Goal: Navigation & Orientation: Find specific page/section

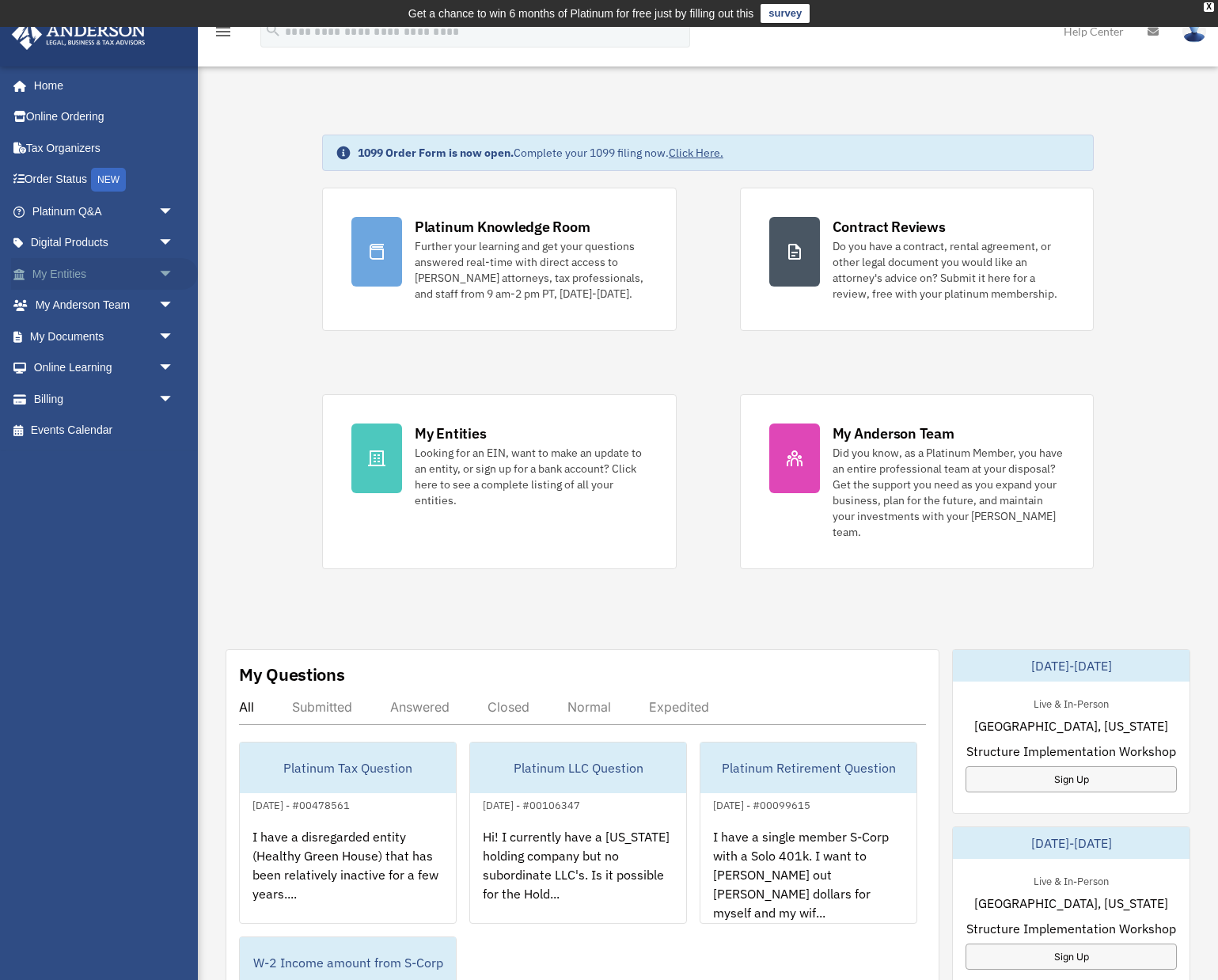
click at [159, 275] on span "arrow_drop_down" at bounding box center [174, 274] width 31 height 32
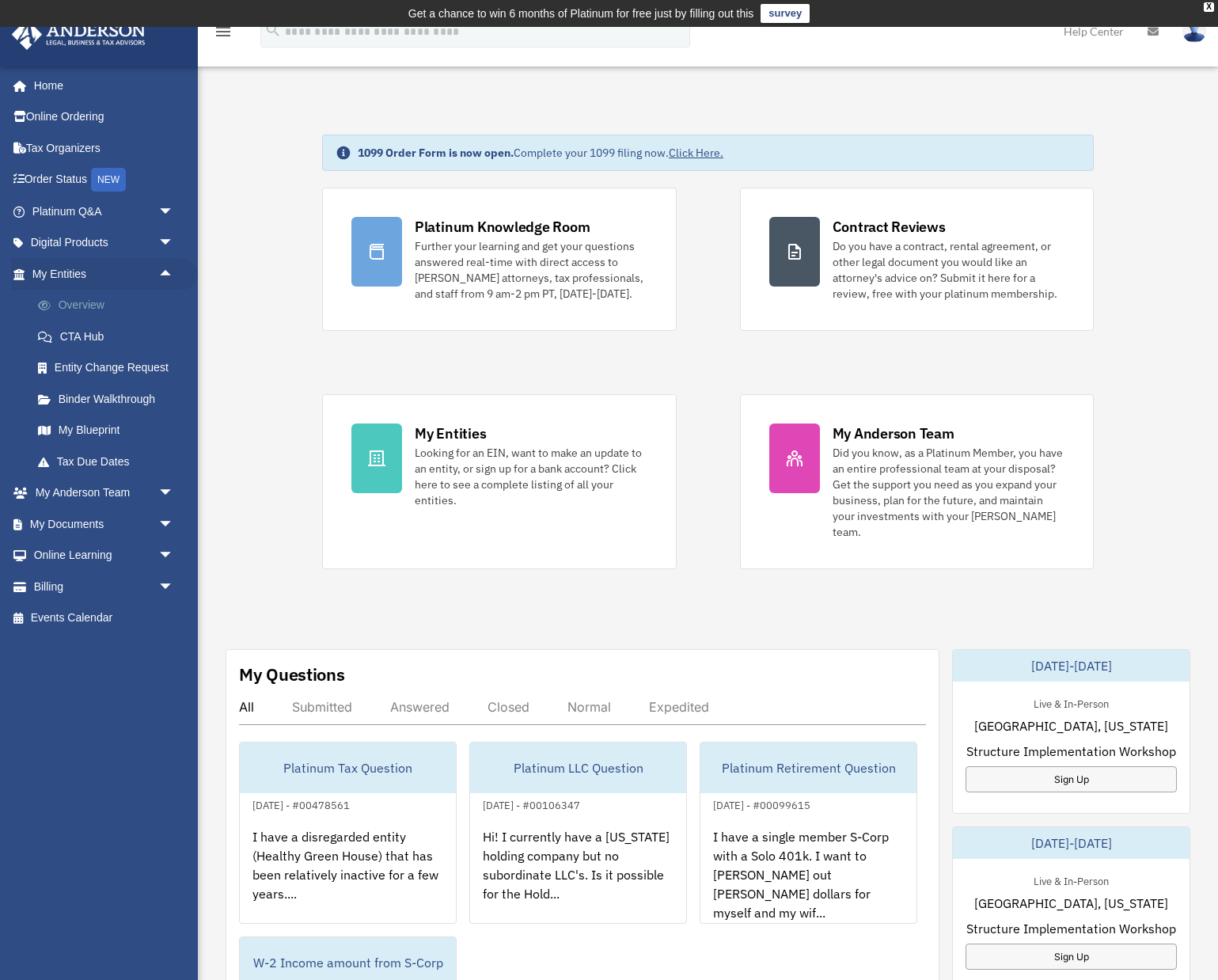
click at [112, 304] on link "Overview" at bounding box center [110, 305] width 175 height 31
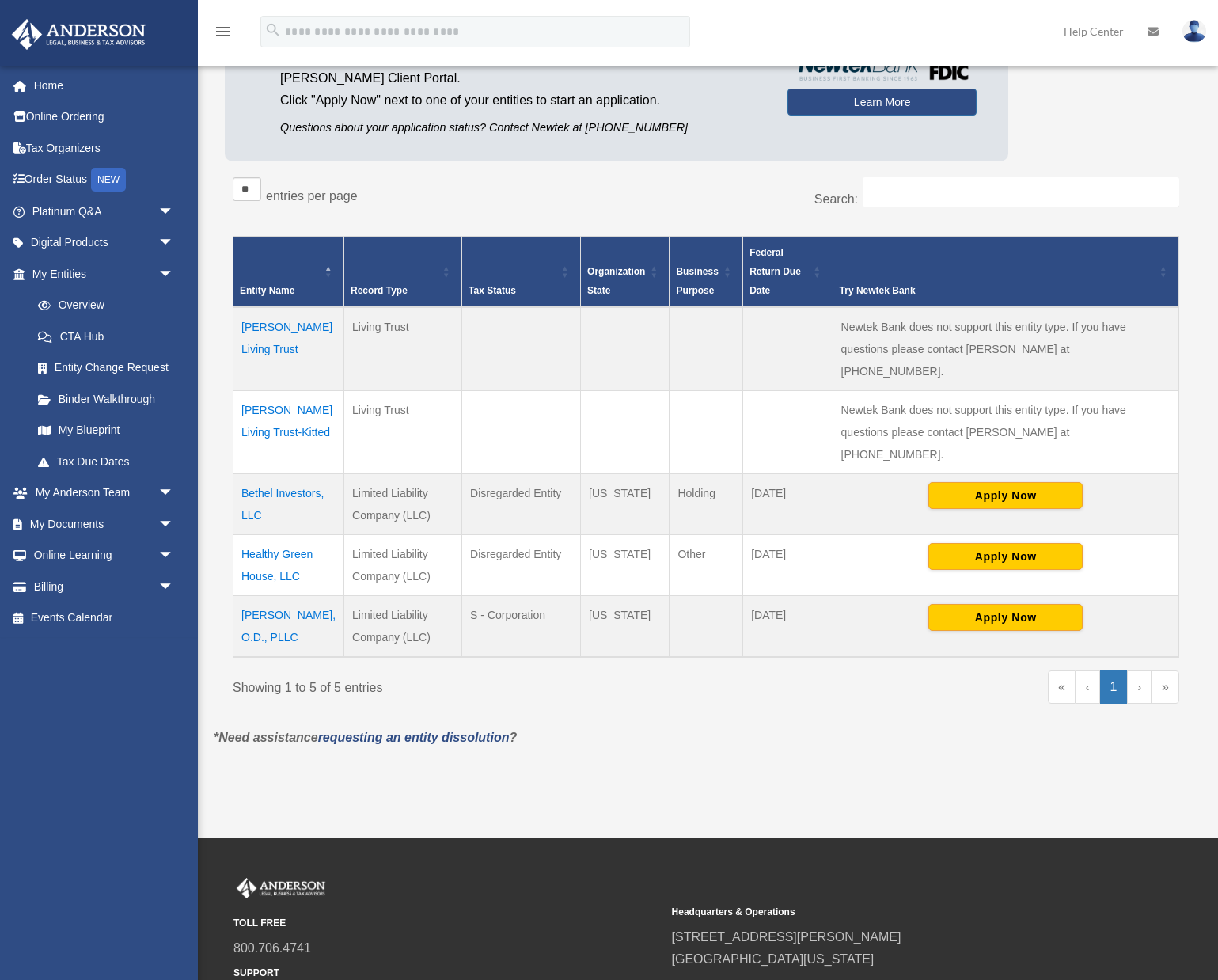
scroll to position [166, 0]
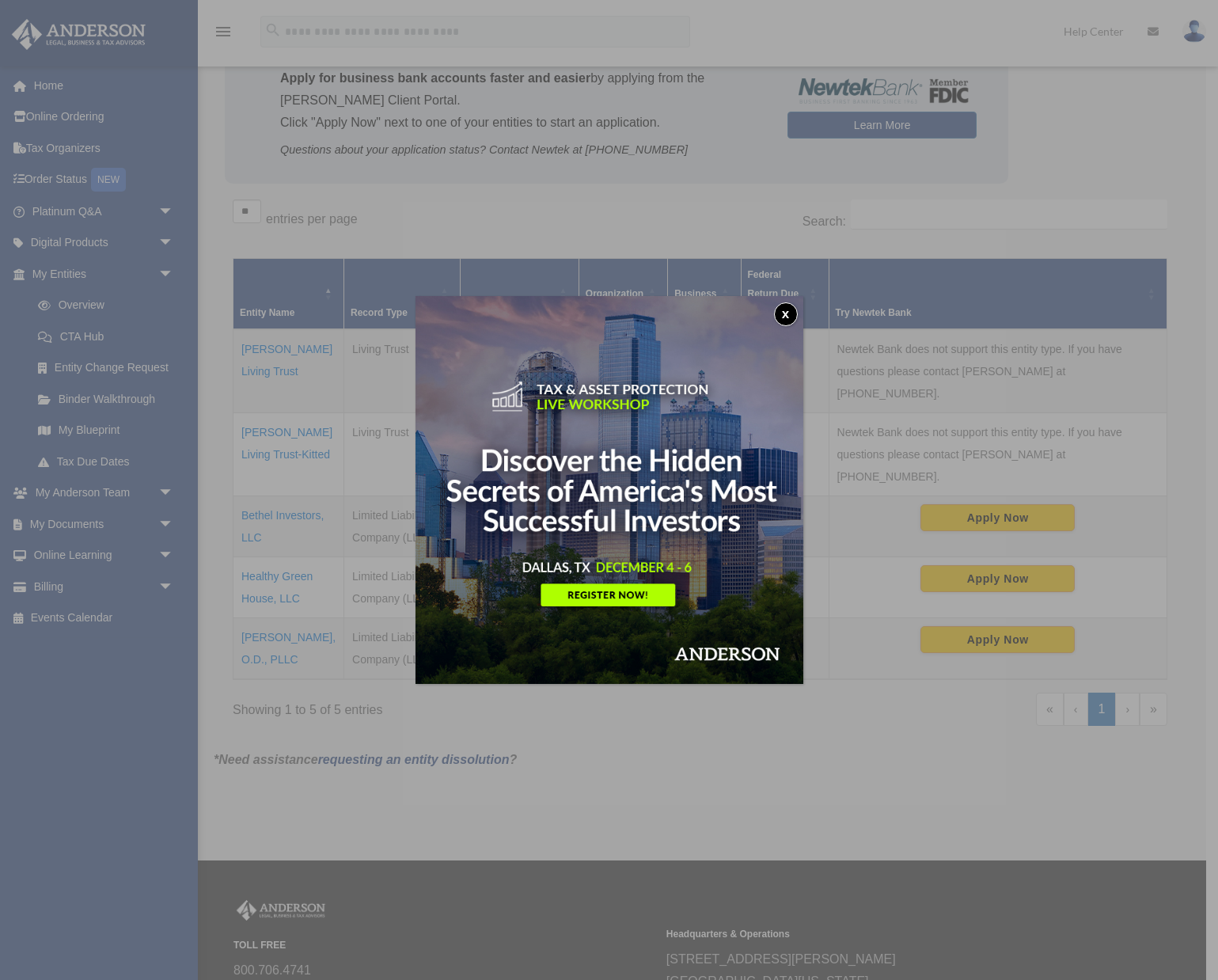
click at [782, 311] on button "x" at bounding box center [786, 314] width 23 height 23
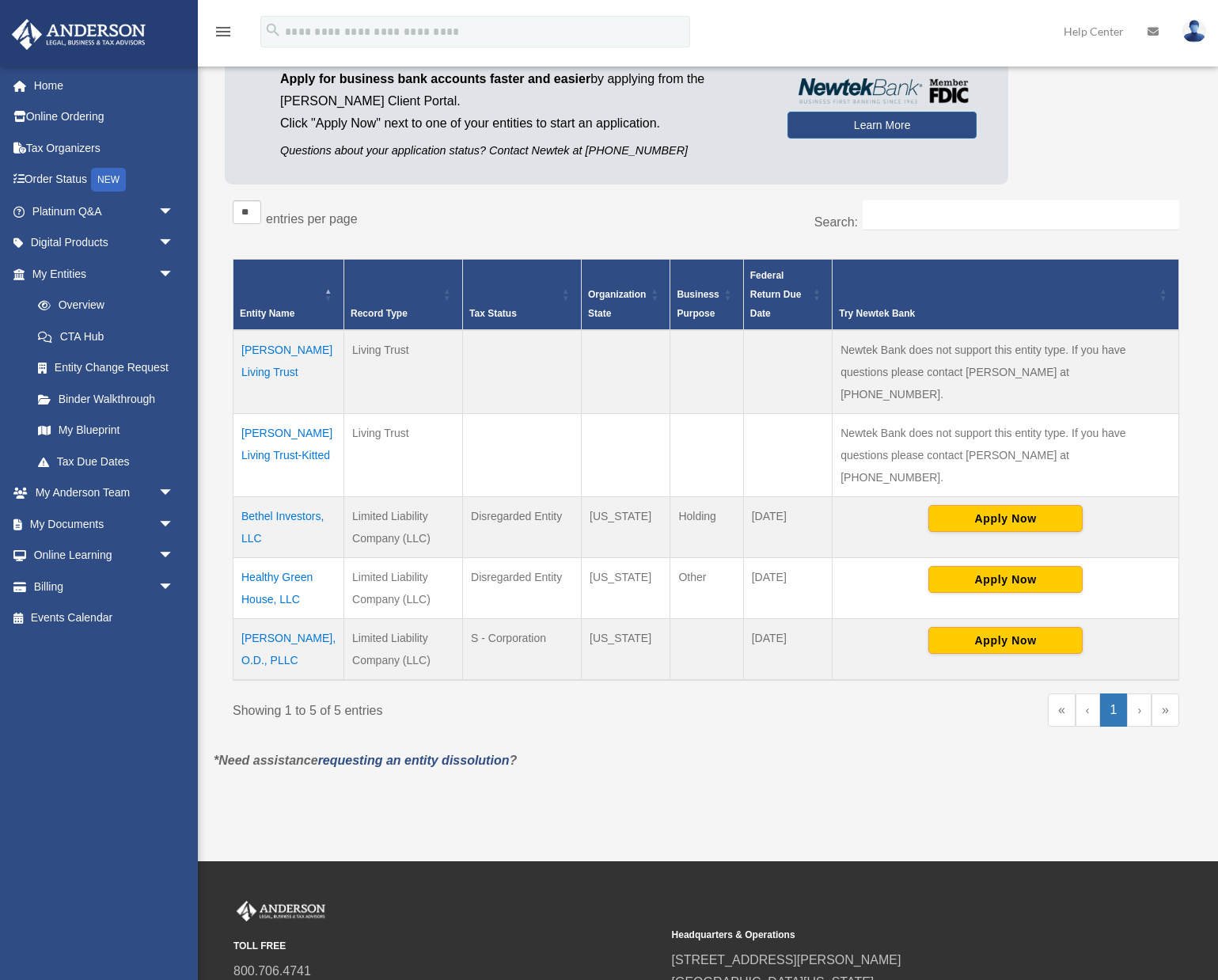
click at [290, 413] on td "Beaty Living Trust-Kitted" at bounding box center [288, 454] width 111 height 83
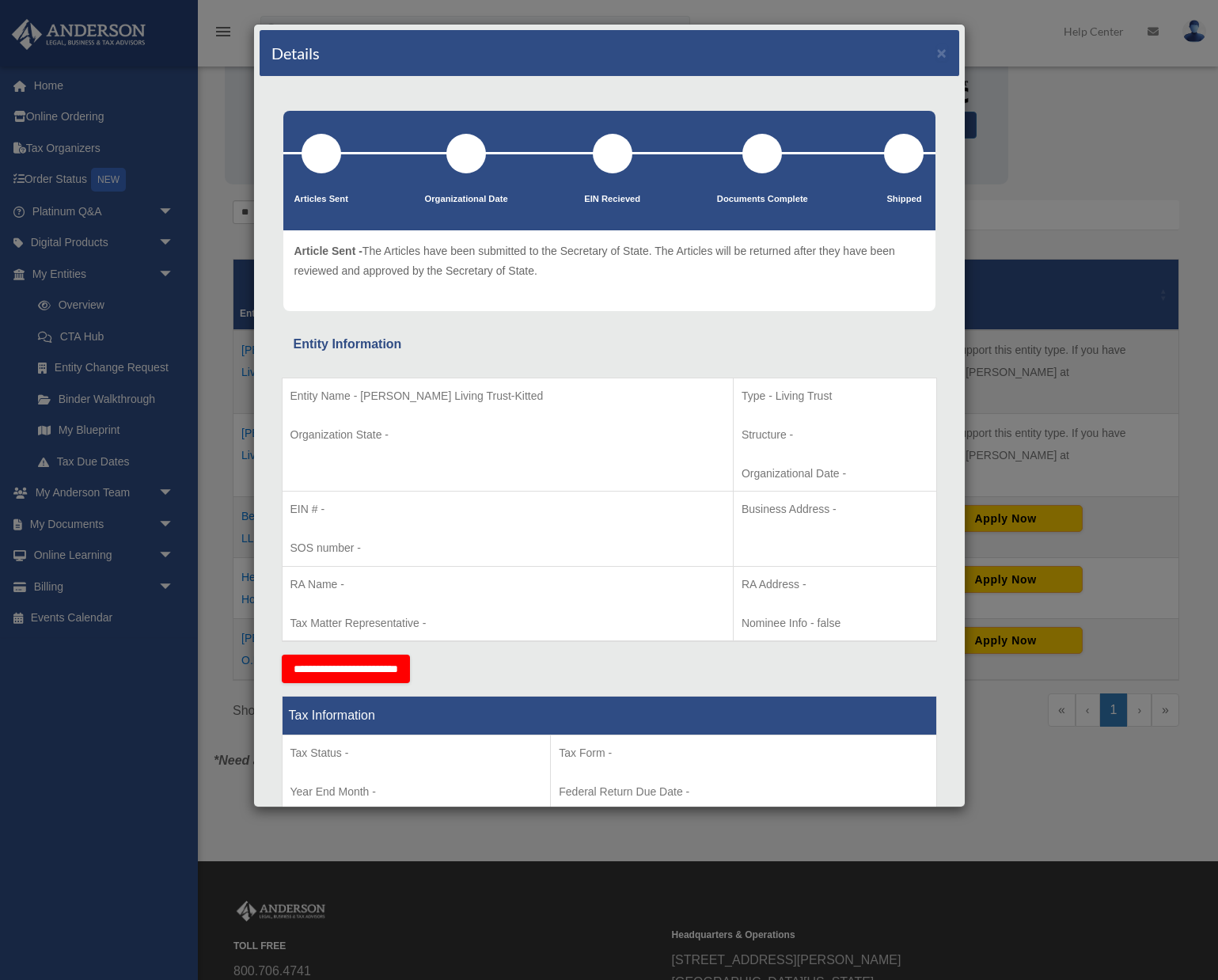
scroll to position [0, 0]
click at [940, 52] on button "×" at bounding box center [942, 52] width 11 height 17
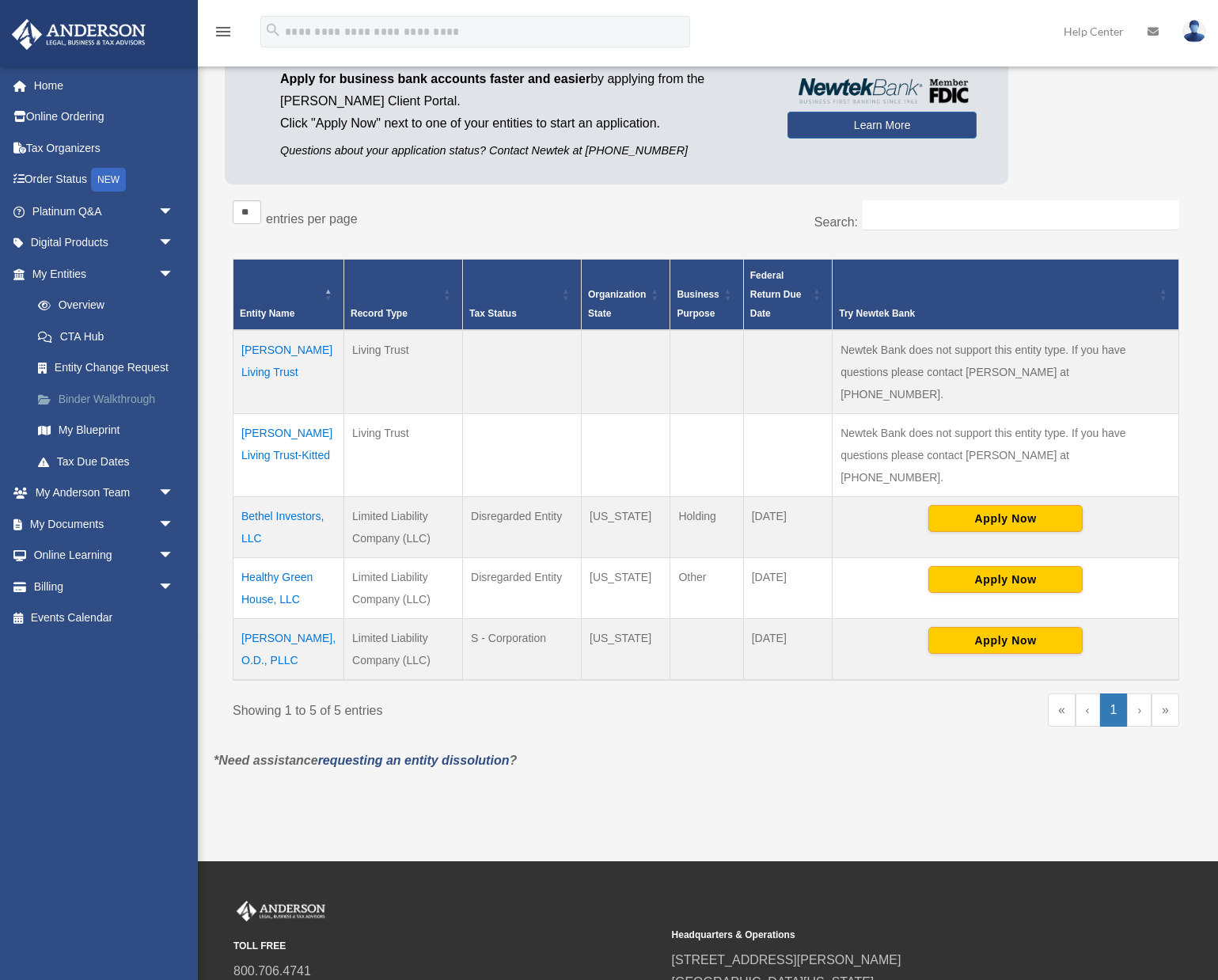
click at [132, 392] on link "Binder Walkthrough" at bounding box center [110, 398] width 175 height 31
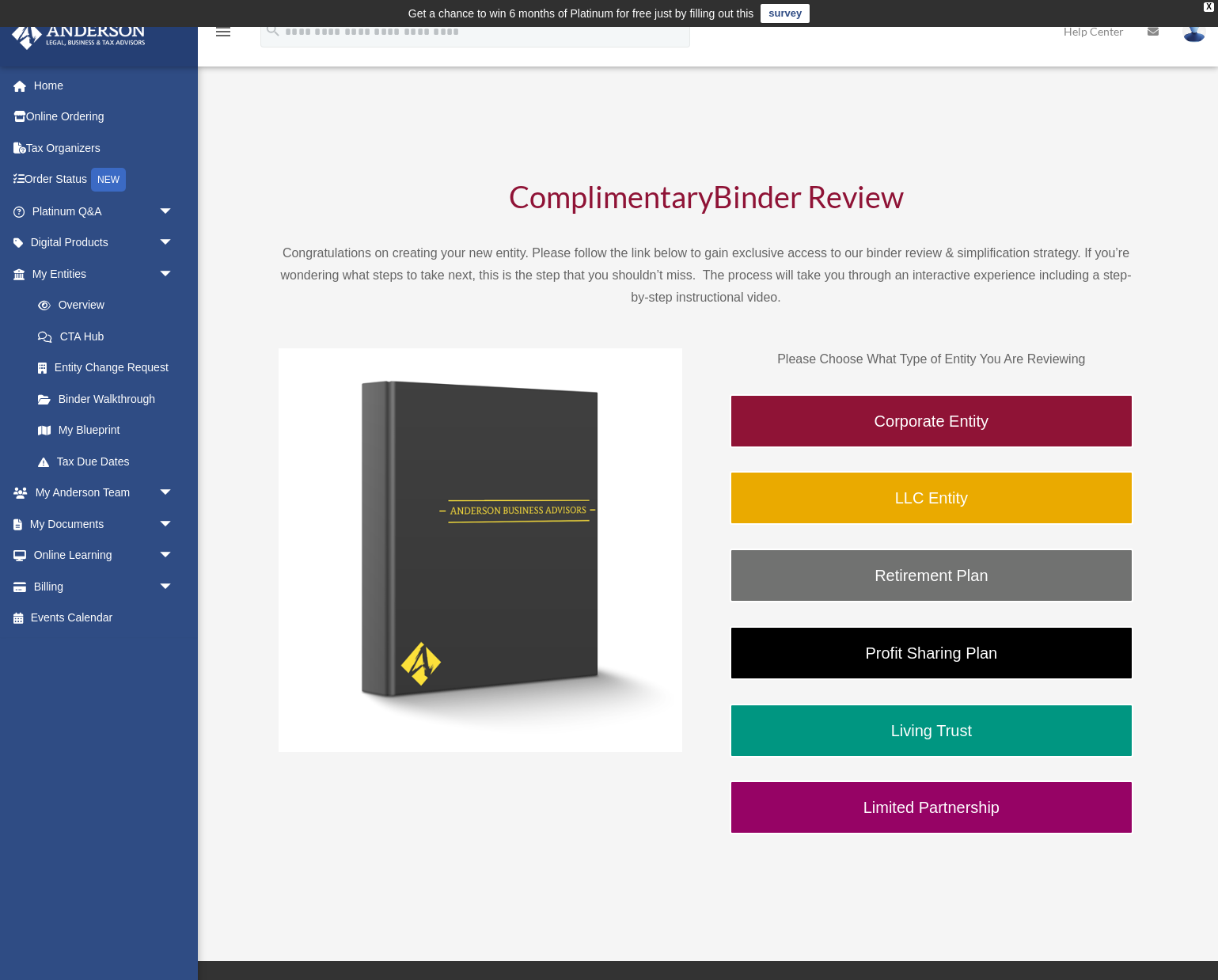
scroll to position [15, 0]
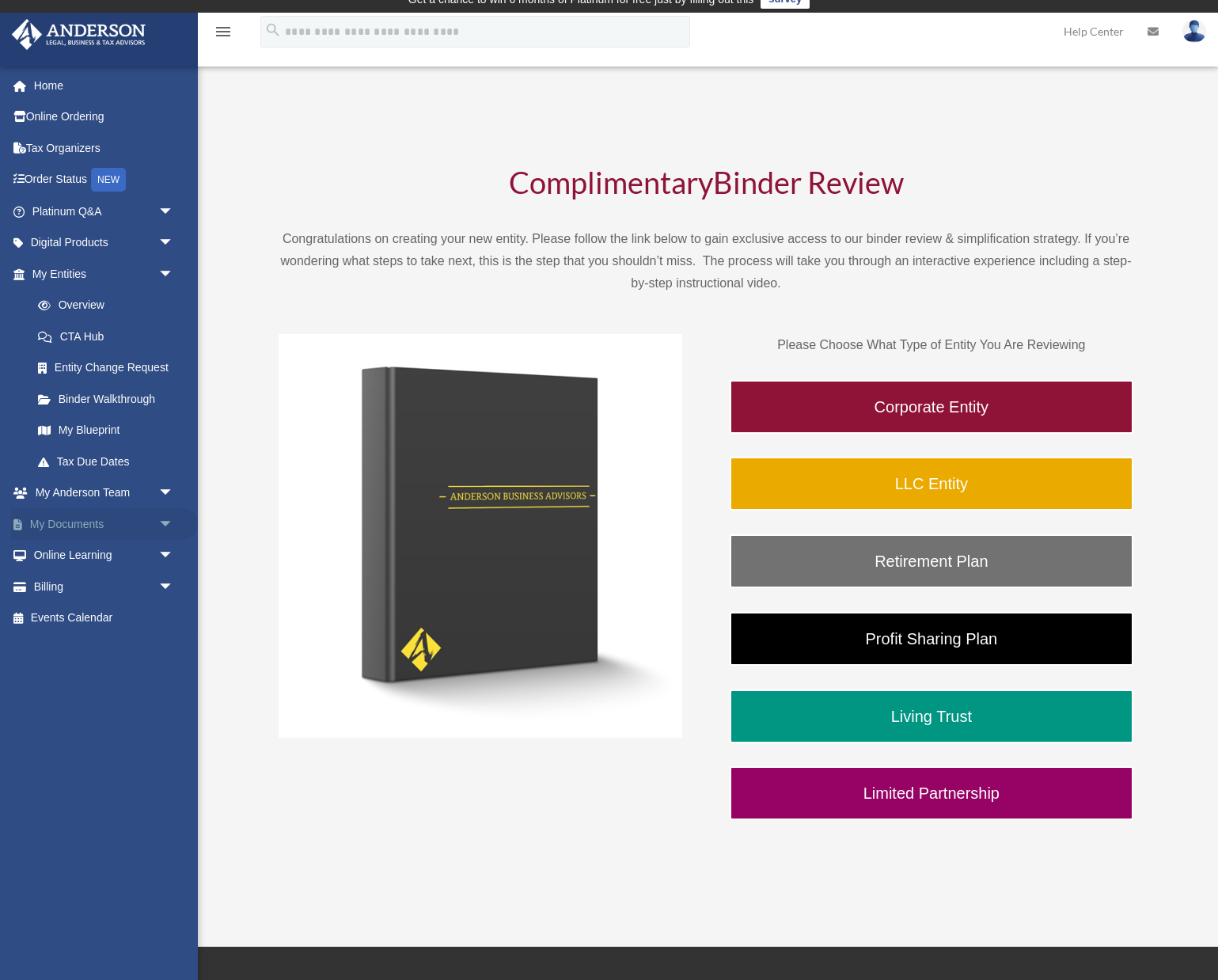
click at [117, 510] on link "My Documents arrow_drop_down" at bounding box center [104, 524] width 187 height 31
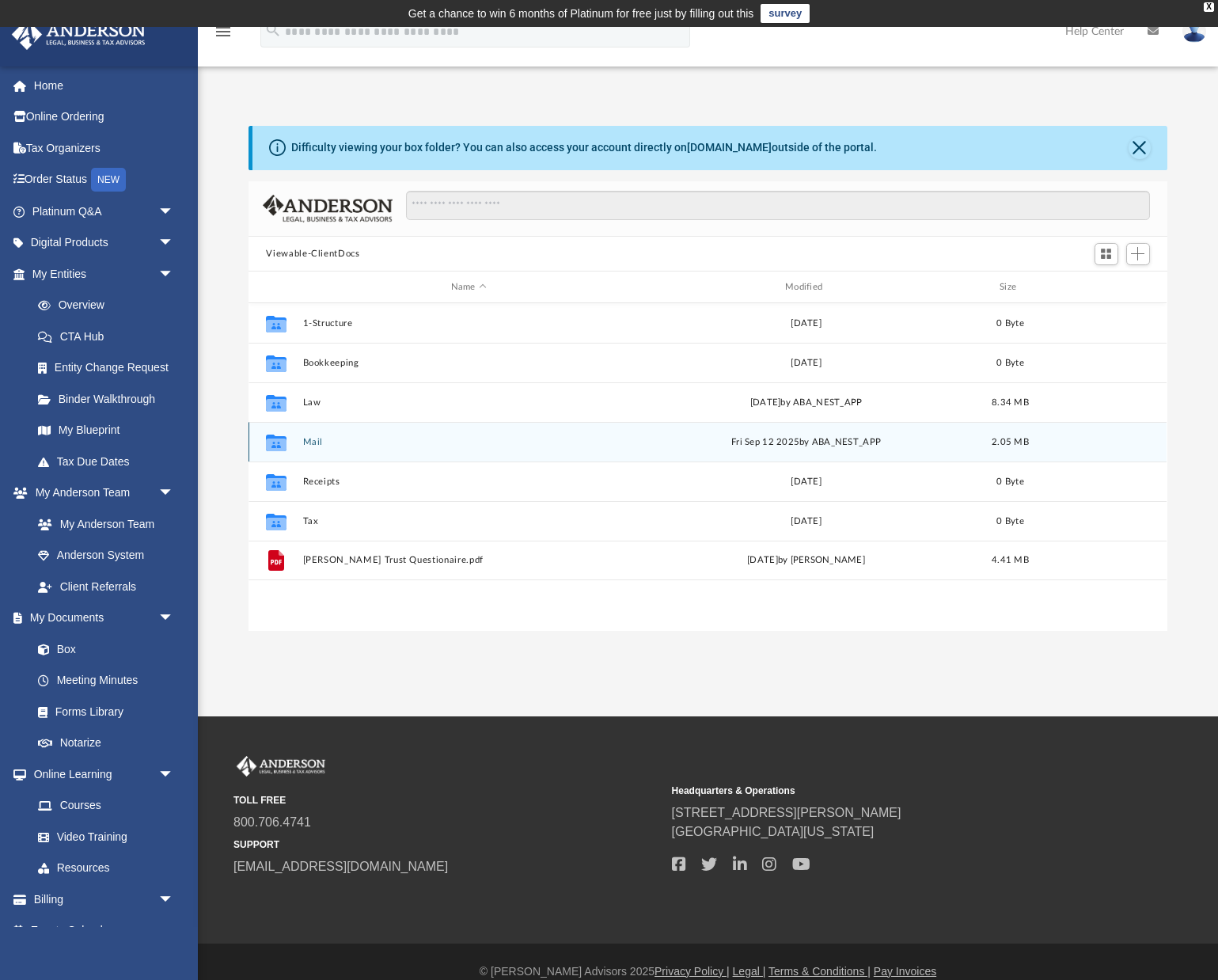
scroll to position [1, 1]
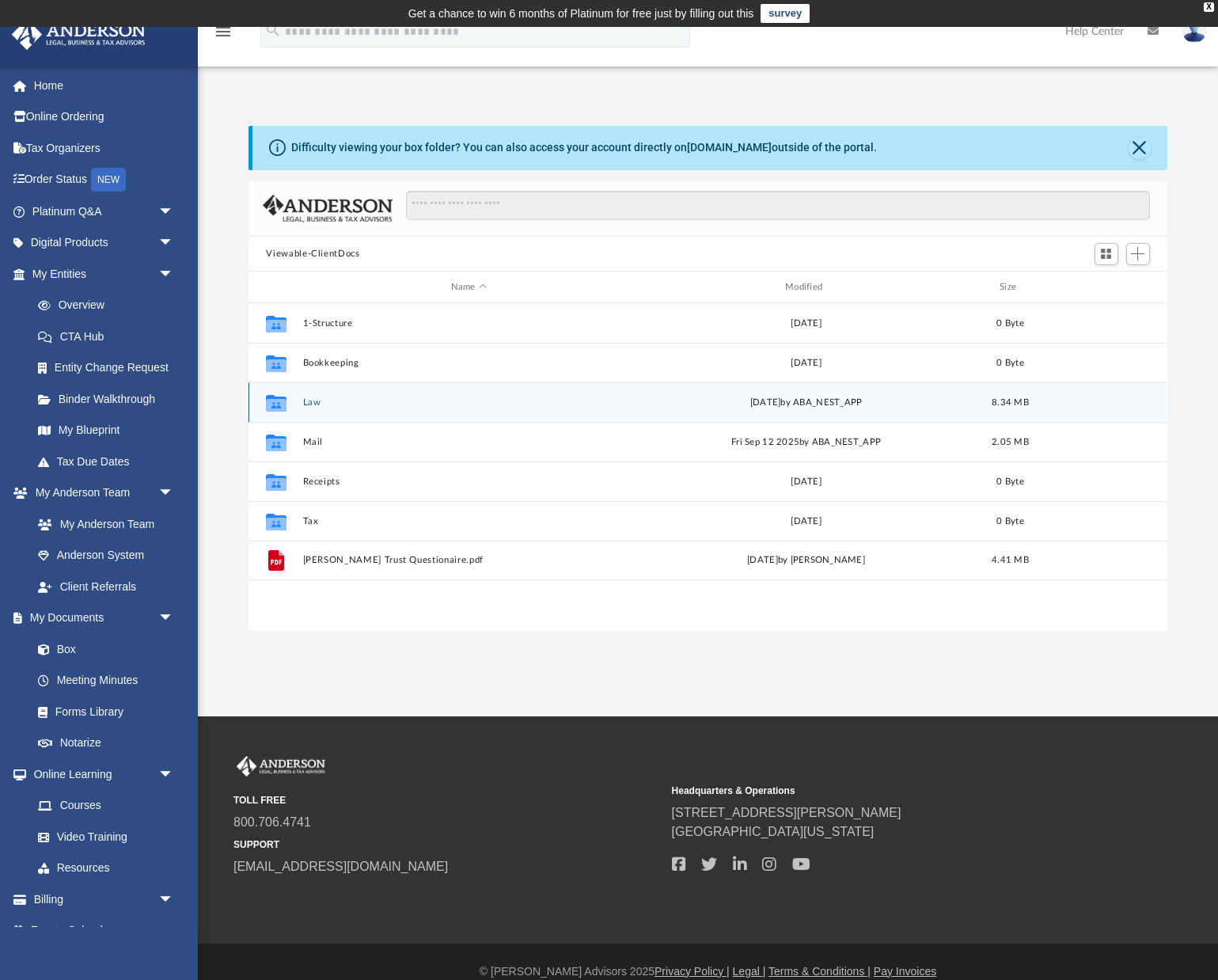
click at [282, 402] on icon "grid" at bounding box center [276, 404] width 21 height 13
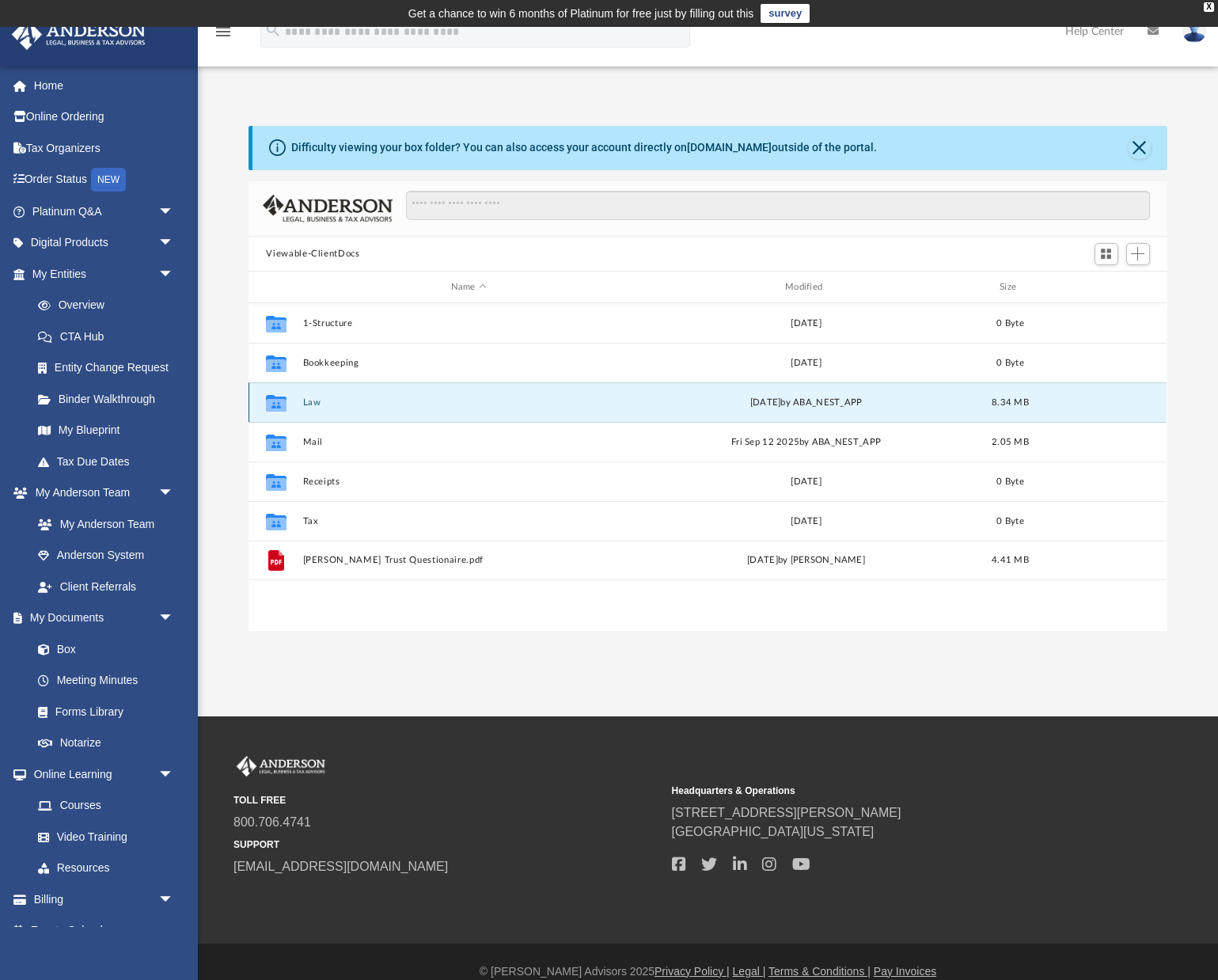
click at [280, 402] on icon "grid" at bounding box center [276, 402] width 21 height 17
click at [280, 401] on icon "grid" at bounding box center [276, 404] width 21 height 13
